Goal: Find specific page/section: Find specific page/section

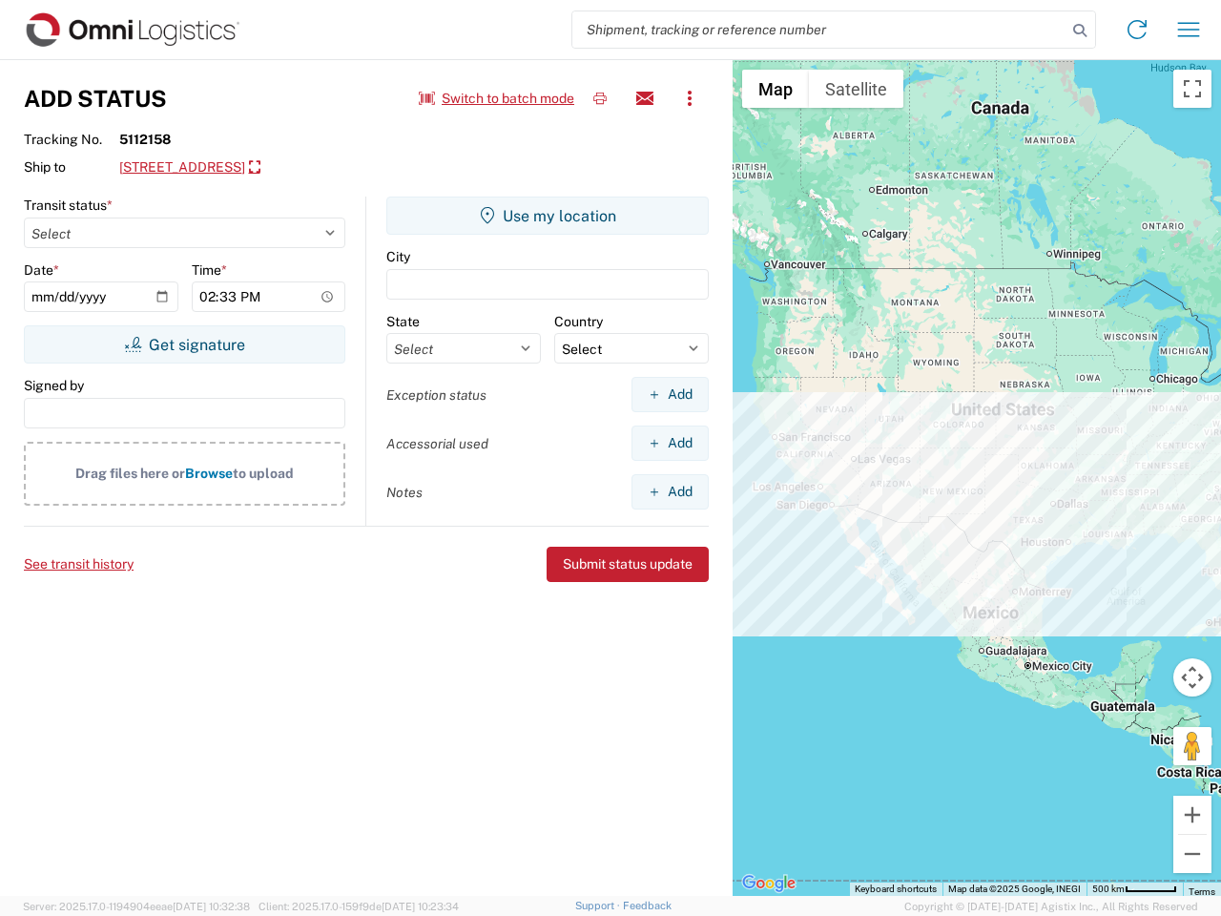
click at [820, 30] on input "search" at bounding box center [819, 29] width 494 height 36
click at [1080, 31] on icon at bounding box center [1080, 30] width 27 height 27
click at [1137, 30] on icon at bounding box center [1137, 29] width 31 height 31
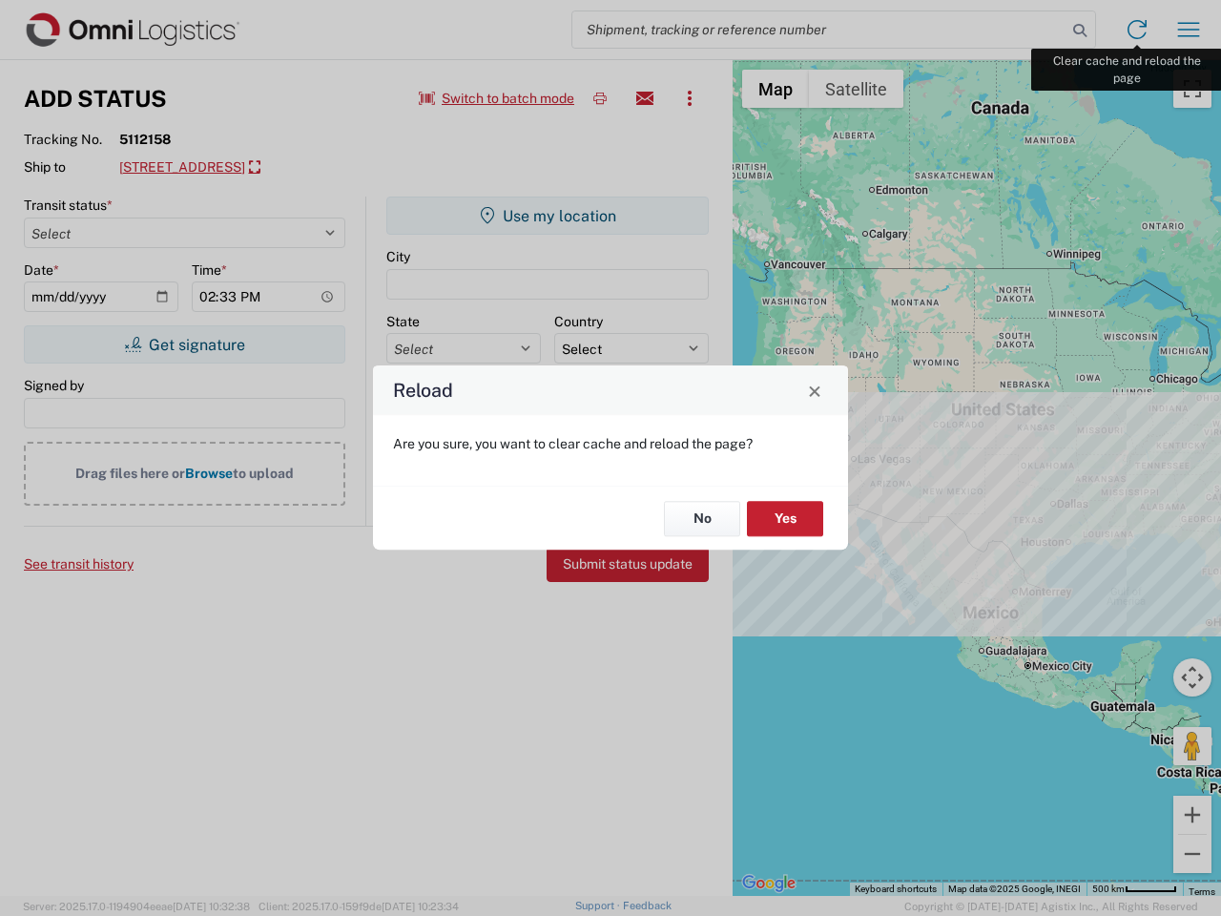
click at [1189, 30] on div "Reload Are you sure, you want to clear cache and reload the page? No Yes" at bounding box center [610, 458] width 1221 height 916
click at [497, 98] on div "Reload Are you sure, you want to clear cache and reload the page? No Yes" at bounding box center [610, 458] width 1221 height 916
click at [600, 98] on div "Reload Are you sure, you want to clear cache and reload the page? No Yes" at bounding box center [610, 458] width 1221 height 916
click at [645, 98] on div "Reload Are you sure, you want to clear cache and reload the page? No Yes" at bounding box center [610, 458] width 1221 height 916
click at [690, 98] on div "Reload Are you sure, you want to clear cache and reload the page? No Yes" at bounding box center [610, 458] width 1221 height 916
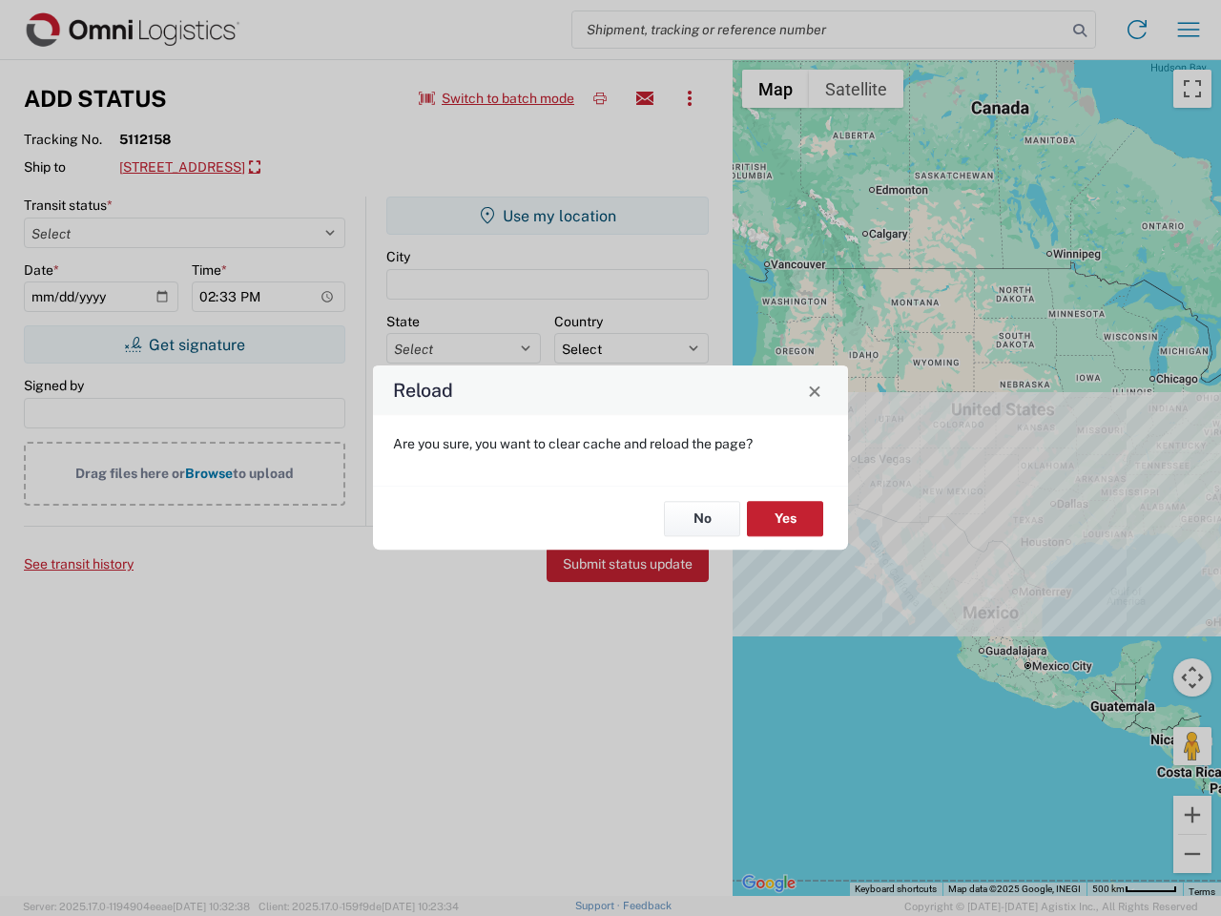
click at [292, 168] on div "Reload Are you sure, you want to clear cache and reload the page? No Yes" at bounding box center [610, 458] width 1221 height 916
click at [184, 344] on div "Reload Are you sure, you want to clear cache and reload the page? No Yes" at bounding box center [610, 458] width 1221 height 916
